Goal: Task Accomplishment & Management: Complete application form

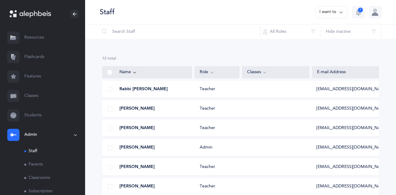
click at [336, 10] on button "I want to" at bounding box center [331, 12] width 32 height 12
click at [316, 29] on button "Add staff member" at bounding box center [319, 31] width 45 height 11
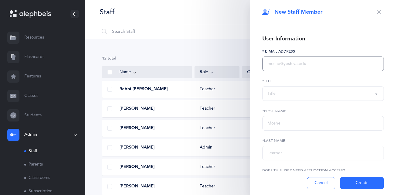
click at [277, 65] on input "text" at bounding box center [323, 64] width 122 height 15
paste input "[EMAIL_ADDRESS][DOMAIN_NAME]"
type input "[EMAIL_ADDRESS][DOMAIN_NAME]"
click at [275, 93] on div "Title" at bounding box center [271, 94] width 8 height 6
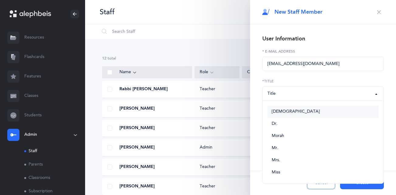
click at [275, 115] on link "[DEMOGRAPHIC_DATA]" at bounding box center [322, 112] width 111 height 12
select select "1"
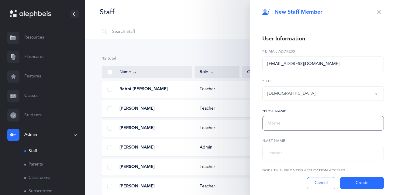
click at [274, 124] on input "text" at bounding box center [323, 123] width 122 height 15
click at [268, 152] on input "text" at bounding box center [323, 153] width 122 height 15
type input "[PERSON_NAME]"
click at [276, 119] on input "text" at bounding box center [323, 123] width 122 height 15
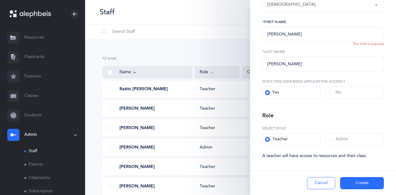
scroll to position [92, 0]
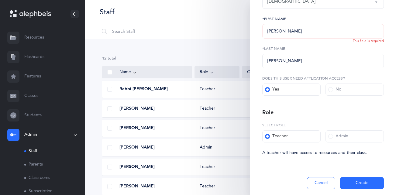
type input "[PERSON_NAME]"
click at [363, 181] on button "Create" at bounding box center [362, 183] width 44 height 12
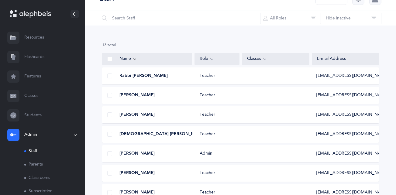
scroll to position [0, 0]
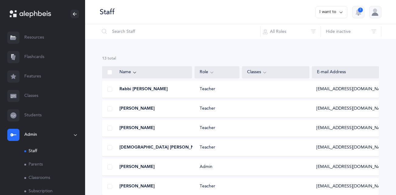
click at [42, 38] on link "Resources" at bounding box center [42, 37] width 85 height 19
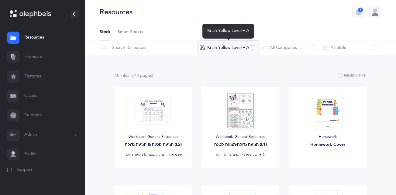
click at [247, 49] on button "Kriah Yellow Level • A" at bounding box center [228, 47] width 63 height 15
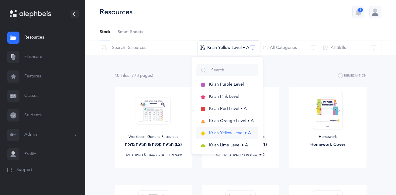
click at [225, 131] on span "Kriah Yellow Level • A" at bounding box center [230, 133] width 42 height 5
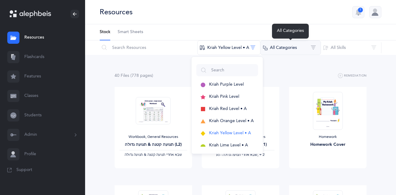
click at [292, 49] on button "All Categories" at bounding box center [290, 47] width 61 height 15
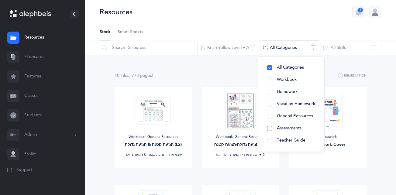
click at [272, 130] on button "Assessments" at bounding box center [290, 128] width 57 height 12
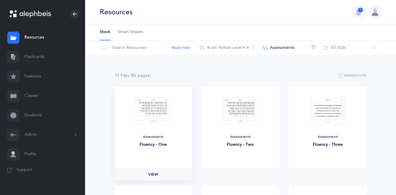
click at [154, 174] on span "View" at bounding box center [153, 174] width 10 height 5
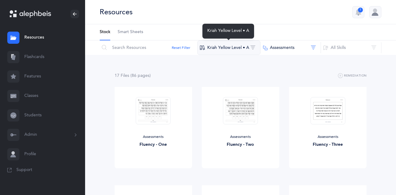
click at [230, 50] on button "Kriah Yellow Level • A" at bounding box center [228, 47] width 63 height 15
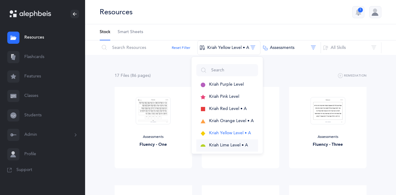
click at [223, 145] on span "Kriah Lime Level • A" at bounding box center [228, 145] width 39 height 5
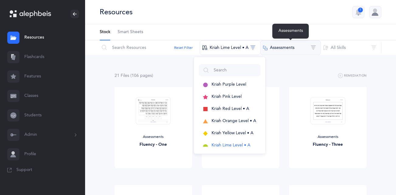
click at [307, 43] on button "Assessments" at bounding box center [290, 47] width 61 height 15
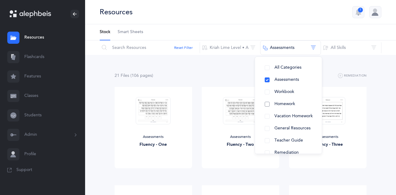
click at [283, 103] on span "Homework" at bounding box center [284, 104] width 21 height 5
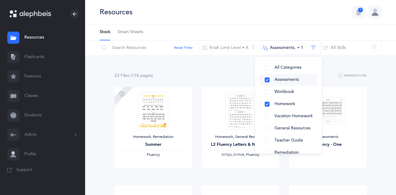
click at [267, 81] on button "Assessments" at bounding box center [288, 80] width 57 height 12
click at [380, 100] on div "2 File s (68 page s ) Remediation Homework, Remediation Summer Fluency View Hom…" at bounding box center [240, 132] width 311 height 155
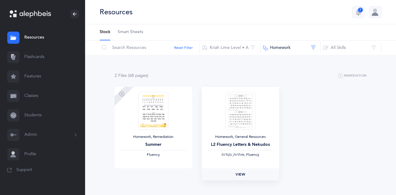
click at [244, 176] on span "View" at bounding box center [241, 174] width 10 height 5
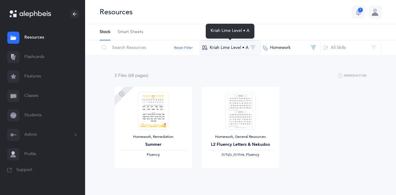
click at [232, 50] on button "Kriah Lime Level • A" at bounding box center [230, 47] width 61 height 15
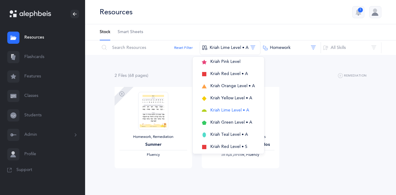
scroll to position [36, 0]
click at [228, 122] on span "Kriah Green Level • A" at bounding box center [231, 121] width 42 height 5
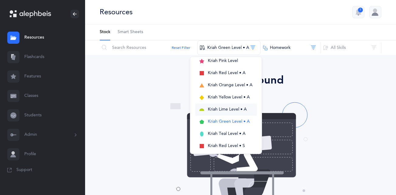
click at [226, 108] on span "Kriah Lime Level • A" at bounding box center [227, 109] width 39 height 5
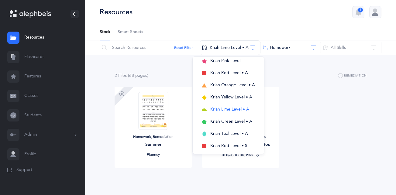
click at [292, 92] on div "Homework, Remediation Summer Fluency View Homework, General Resources L2 Fluenc…" at bounding box center [241, 136] width 262 height 98
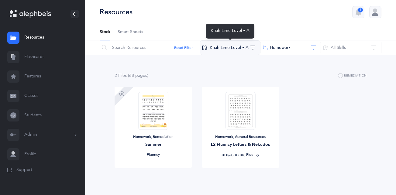
click at [249, 51] on button "Kriah Lime Level • A" at bounding box center [230, 47] width 61 height 15
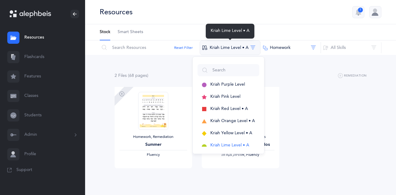
click at [250, 50] on button "Kriah Lime Level • A" at bounding box center [230, 47] width 61 height 15
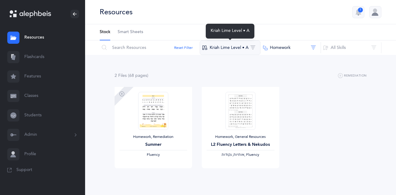
click at [254, 47] on button "Kriah Lime Level • A" at bounding box center [230, 47] width 61 height 15
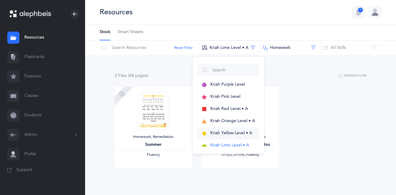
click at [228, 133] on span "Kriah Yellow Level • A" at bounding box center [231, 133] width 42 height 5
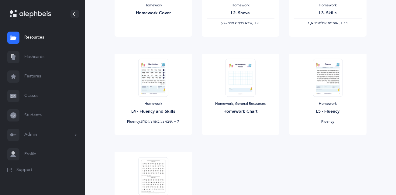
scroll to position [133, 0]
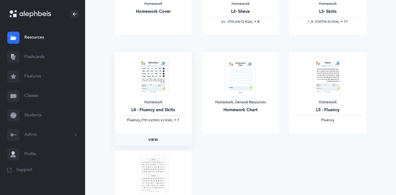
click at [154, 140] on span "View" at bounding box center [153, 139] width 10 height 5
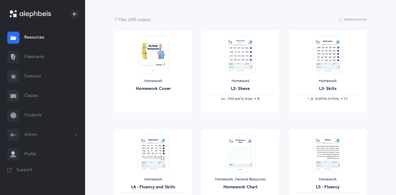
scroll to position [55, 0]
click at [238, 120] on span "View" at bounding box center [241, 118] width 10 height 5
